Goal: Navigation & Orientation: Understand site structure

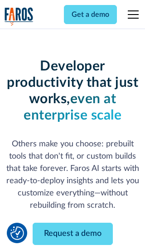
scroll to position [109, 0]
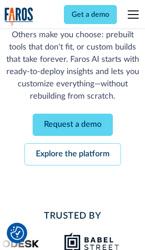
click at [73, 124] on link "Request a demo" at bounding box center [73, 125] width 80 height 22
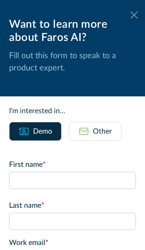
click at [134, 15] on icon at bounding box center [134, 14] width 7 height 7
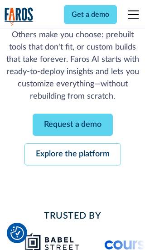
scroll to position [139, 0]
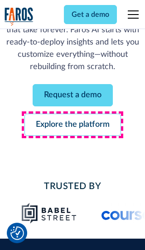
click at [73, 124] on link "Explore the platform" at bounding box center [73, 125] width 97 height 22
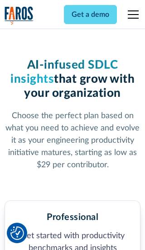
scroll to position [1408, 0]
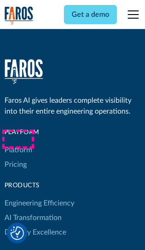
click at [18, 143] on link "Platform" at bounding box center [19, 150] width 28 height 15
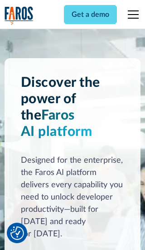
scroll to position [7117, 0]
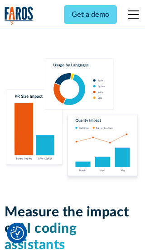
scroll to position [5617, 0]
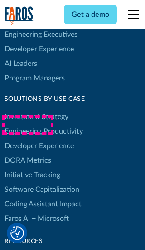
click at [27, 153] on link "DORA Metrics" at bounding box center [28, 160] width 47 height 15
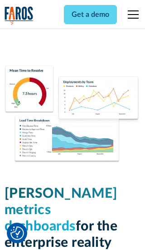
scroll to position [3978, 0]
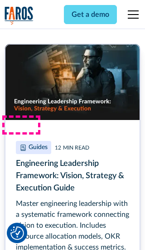
scroll to position [4099, 0]
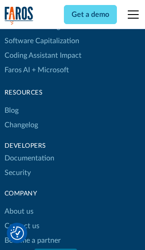
click at [21, 125] on link "Changelog" at bounding box center [22, 125] width 34 height 15
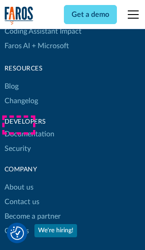
scroll to position [10975, 0]
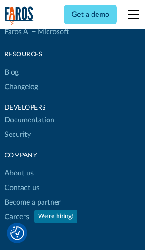
click at [19, 166] on link "About us" at bounding box center [19, 173] width 29 height 15
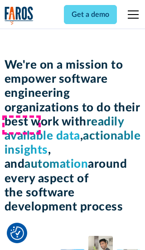
scroll to position [3133, 0]
